Goal: Find specific page/section: Find specific page/section

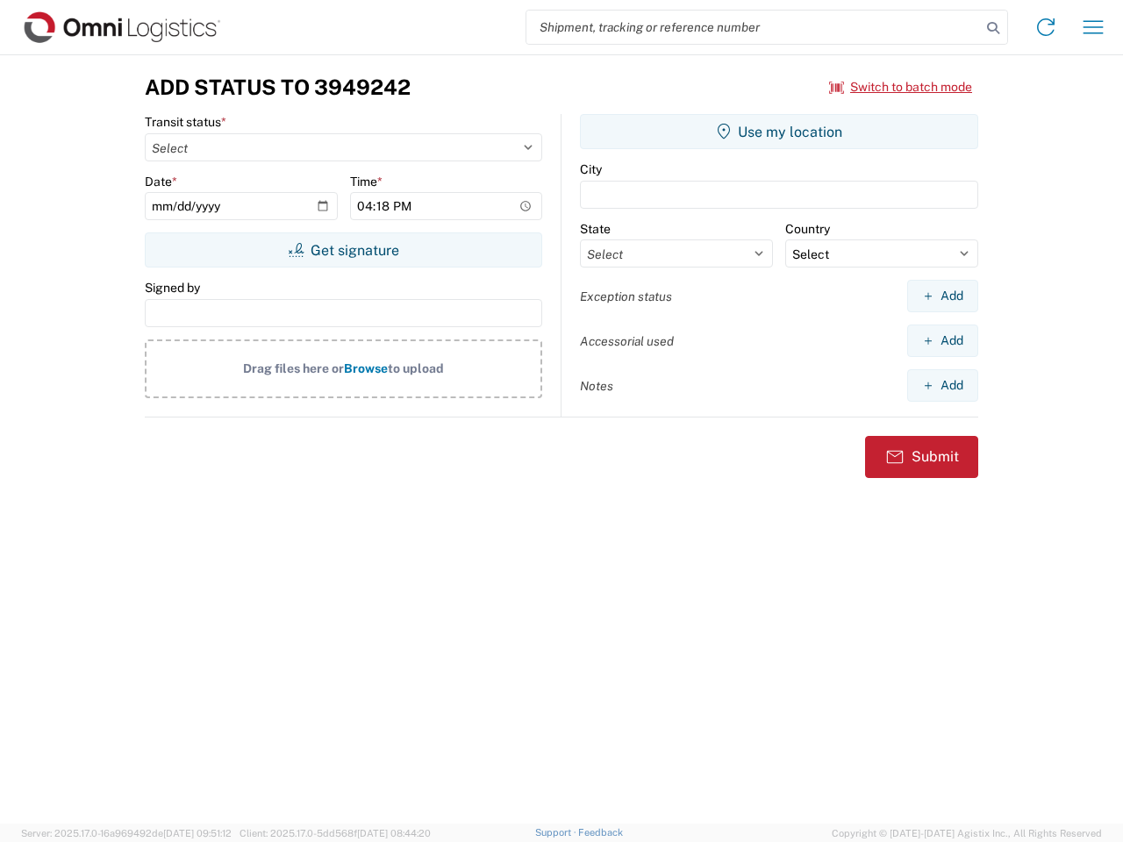
click at [754, 27] on input "search" at bounding box center [753, 27] width 454 height 33
click at [993, 28] on icon at bounding box center [993, 28] width 25 height 25
click at [1046, 27] on icon at bounding box center [1046, 27] width 28 height 28
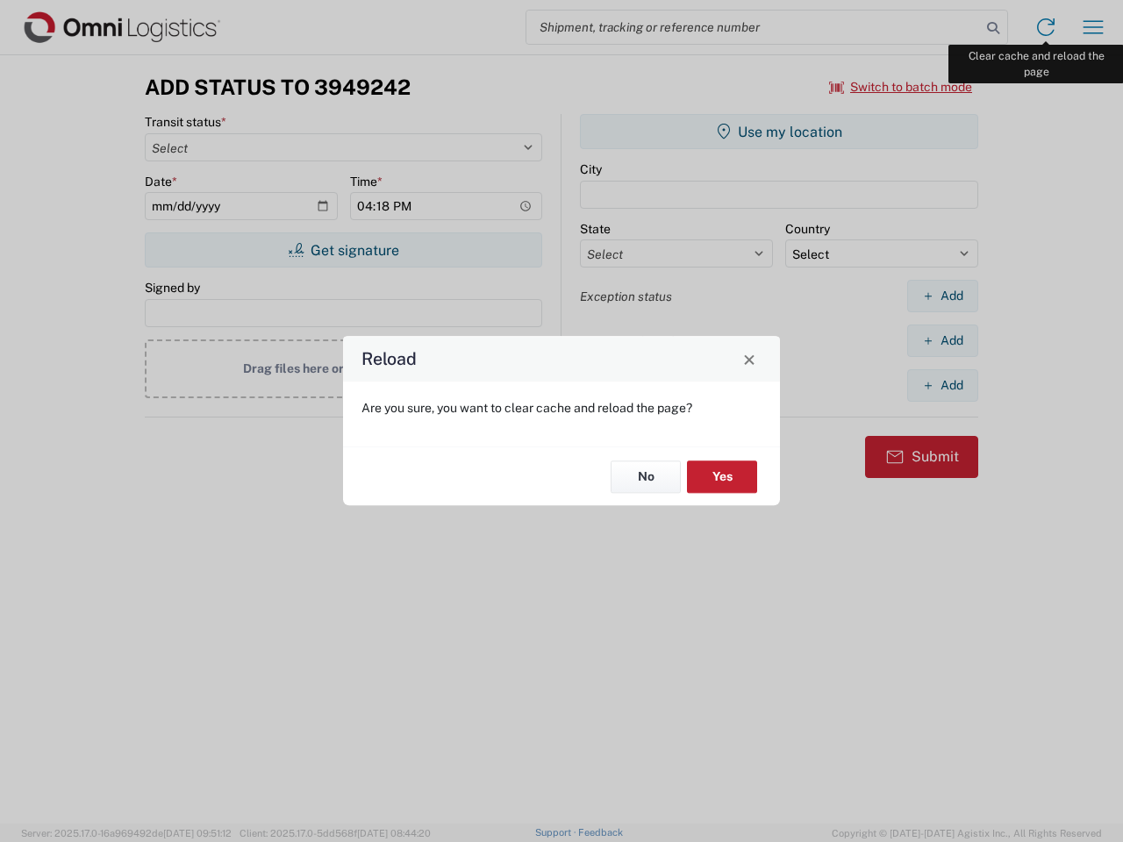
click at [1093, 27] on div "Reload Are you sure, you want to clear cache and reload the page? No Yes" at bounding box center [561, 421] width 1123 height 842
click at [901, 87] on div "Reload Are you sure, you want to clear cache and reload the page? No Yes" at bounding box center [561, 421] width 1123 height 842
click at [343, 250] on div "Reload Are you sure, you want to clear cache and reload the page? No Yes" at bounding box center [561, 421] width 1123 height 842
click at [779, 132] on div "Reload Are you sure, you want to clear cache and reload the page? No Yes" at bounding box center [561, 421] width 1123 height 842
click at [942, 296] on div "Reload Are you sure, you want to clear cache and reload the page? No Yes" at bounding box center [561, 421] width 1123 height 842
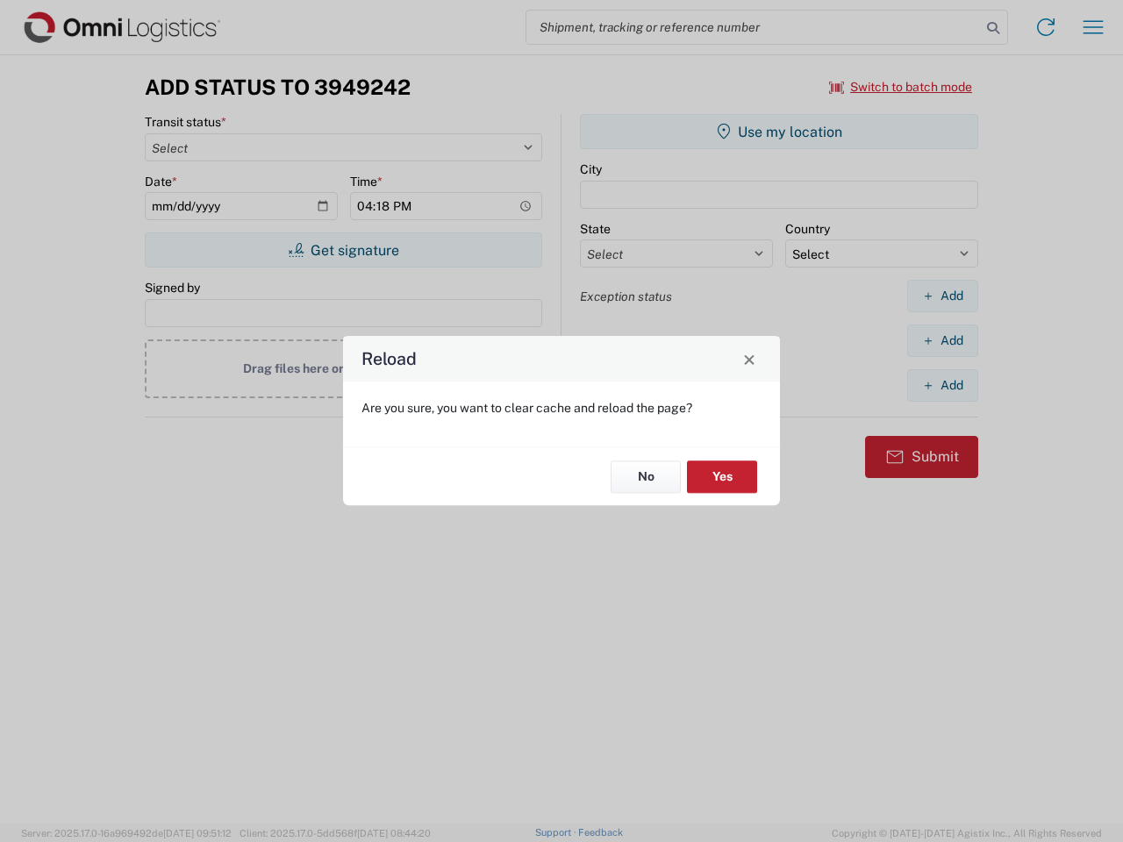
click at [942, 340] on div "Reload Are you sure, you want to clear cache and reload the page? No Yes" at bounding box center [561, 421] width 1123 height 842
click at [942, 385] on div "Reload Are you sure, you want to clear cache and reload the page? No Yes" at bounding box center [561, 421] width 1123 height 842
